Goal: Task Accomplishment & Management: Complete application form

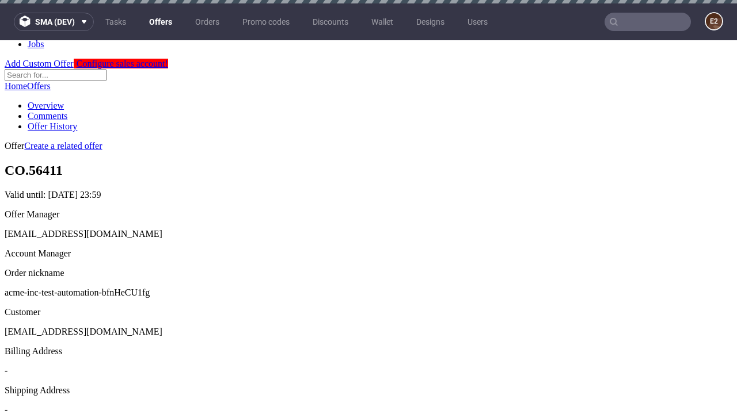
scroll to position [3, 0]
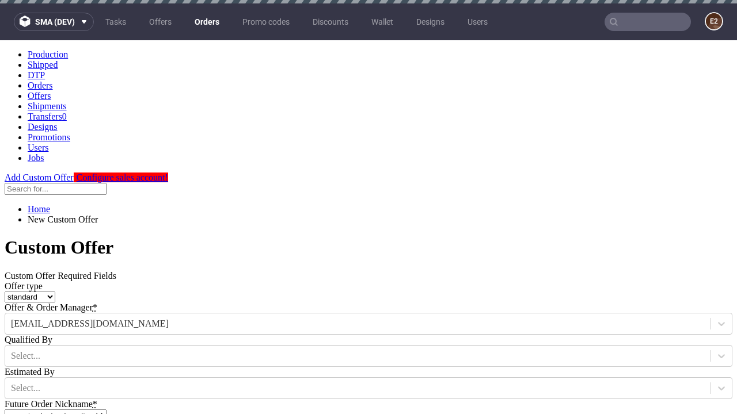
type input "acme-inc-test-automation-bfnHeCU1fg"
type input "[DATE]"
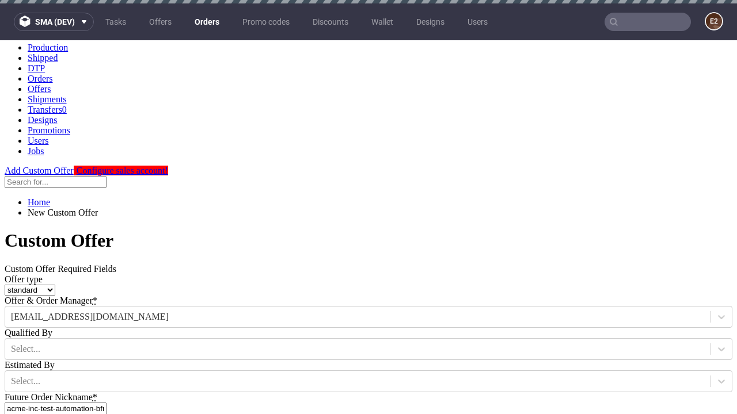
type input "[EMAIL_ADDRESS][DOMAIN_NAME]"
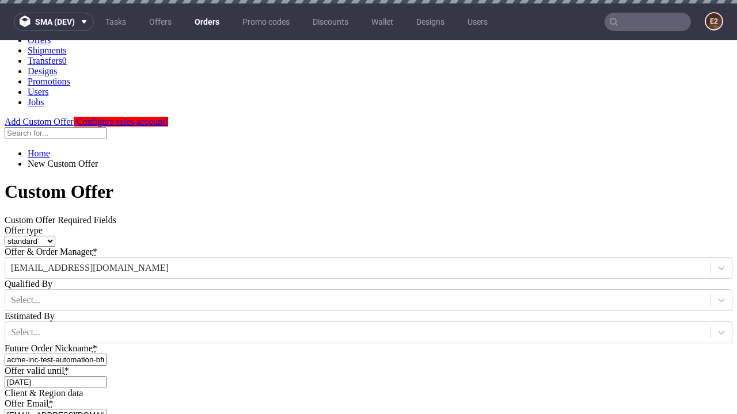
select select "gb"
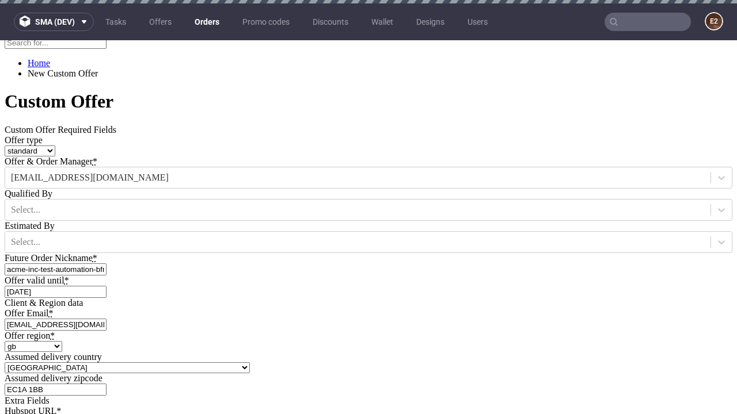
type input "[EMAIL_ADDRESS][DOMAIN_NAME]"
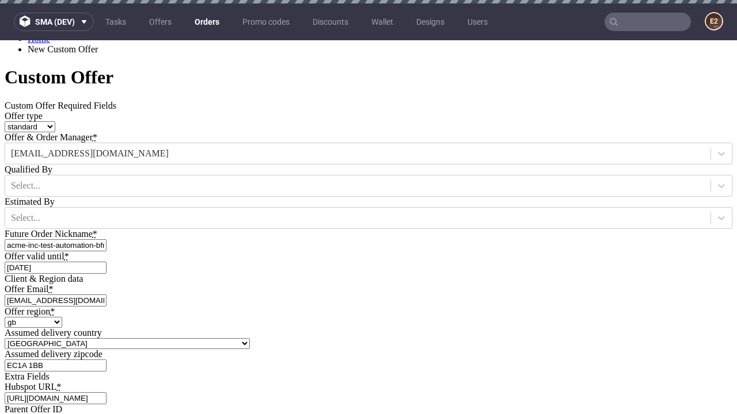
scroll to position [3, 0]
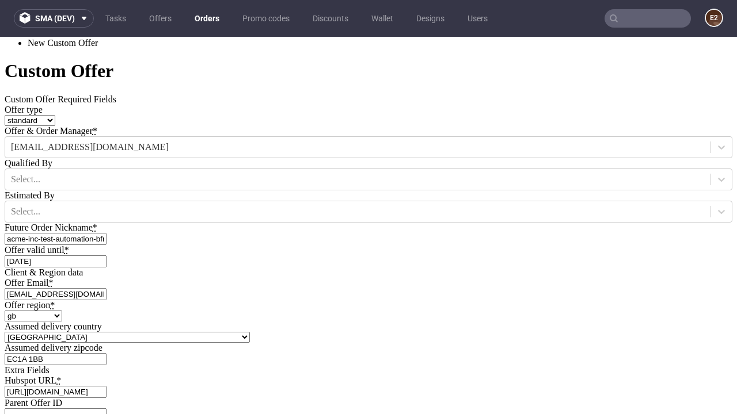
type input "[URL][DOMAIN_NAME]"
type input "Please wait..."
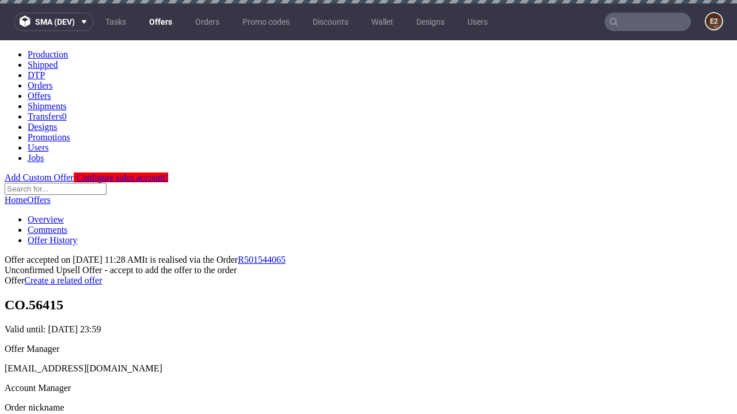
scroll to position [177, 0]
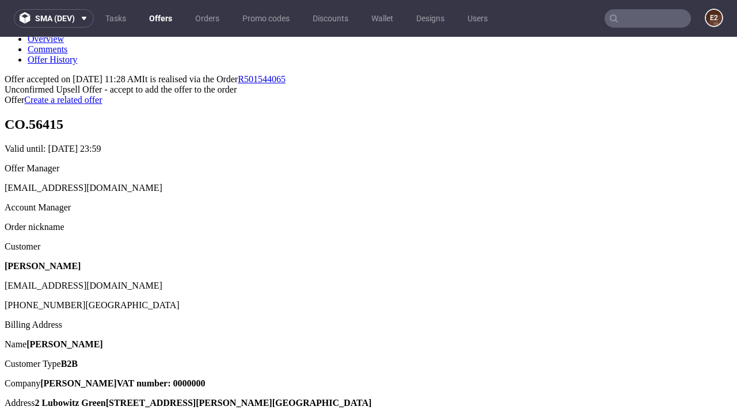
type input "In progress..."
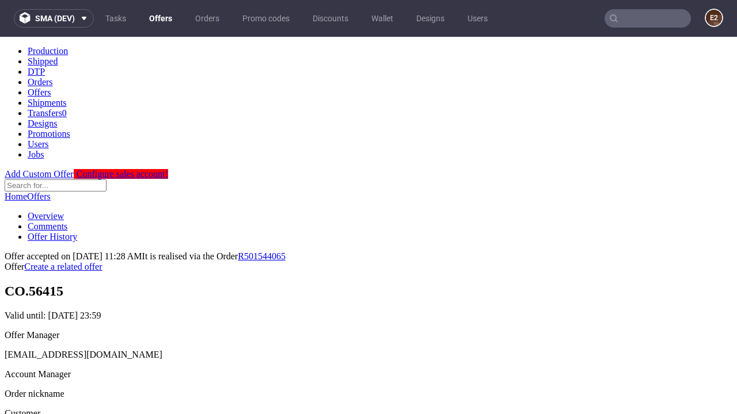
scroll to position [0, 0]
